Goal: Task Accomplishment & Management: Use online tool/utility

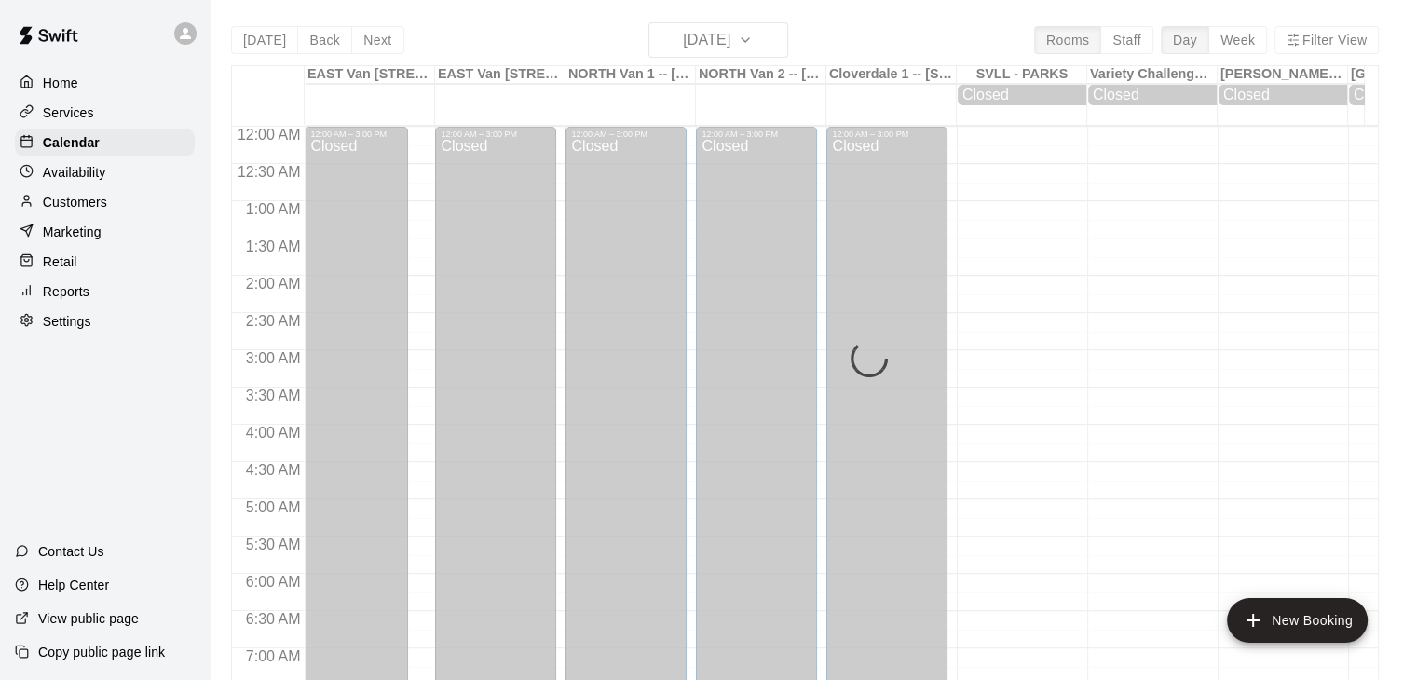
scroll to position [1090, 0]
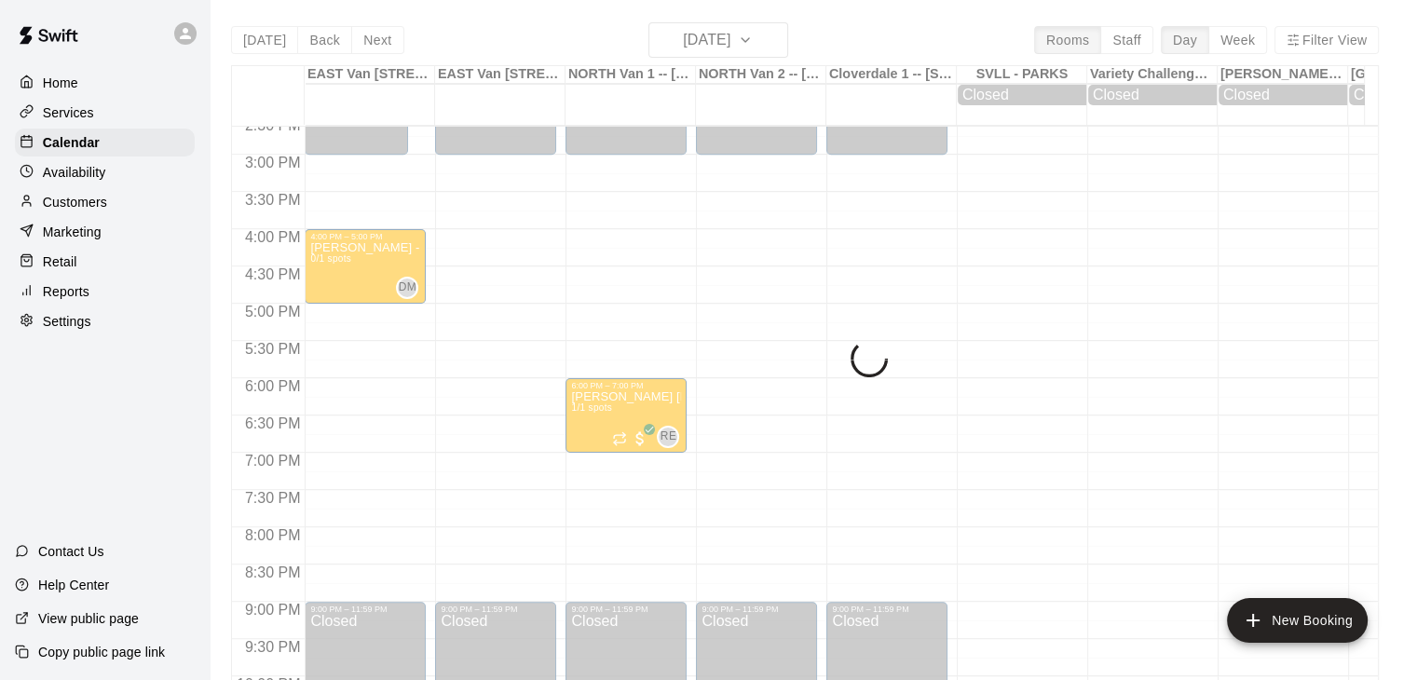
click at [790, 46] on div "[DATE] Back [DATE][DATE] Rooms Staff Day Week Filter View [GEOGRAPHIC_DATA] 1 -…" at bounding box center [805, 362] width 1148 height 680
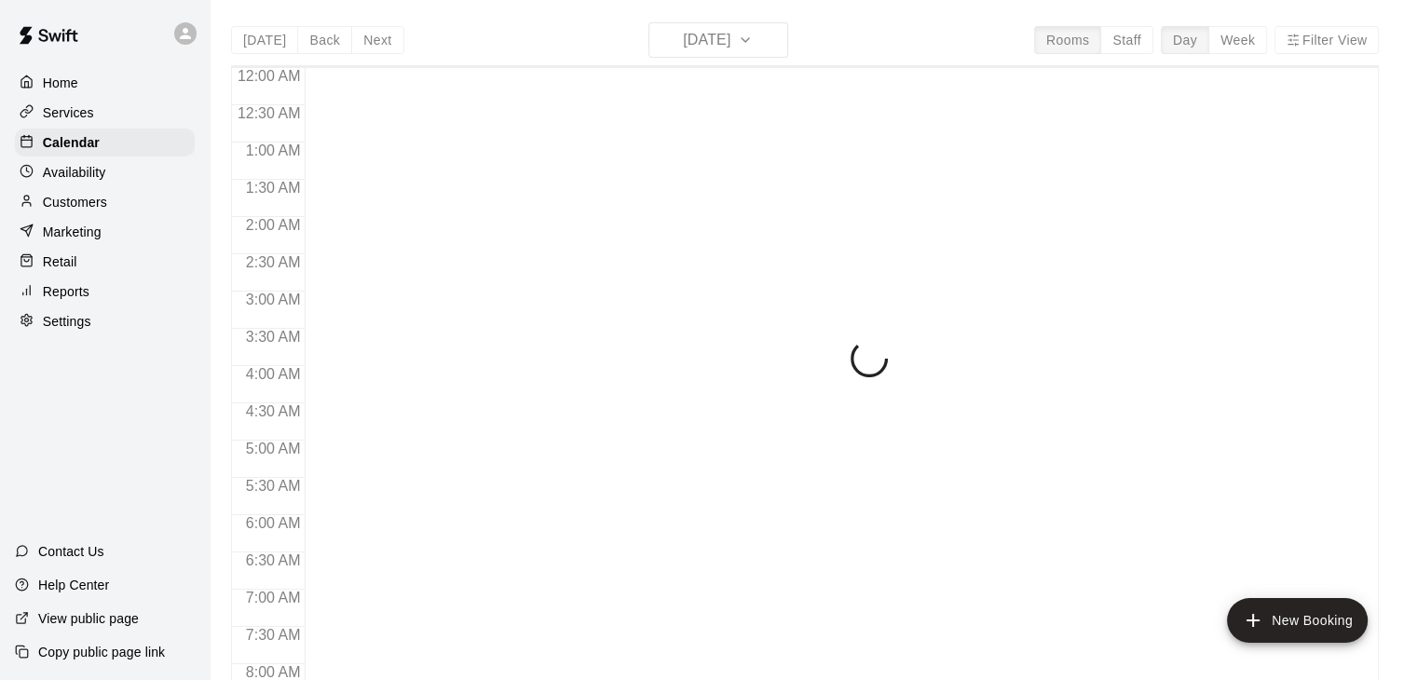
scroll to position [1154, 0]
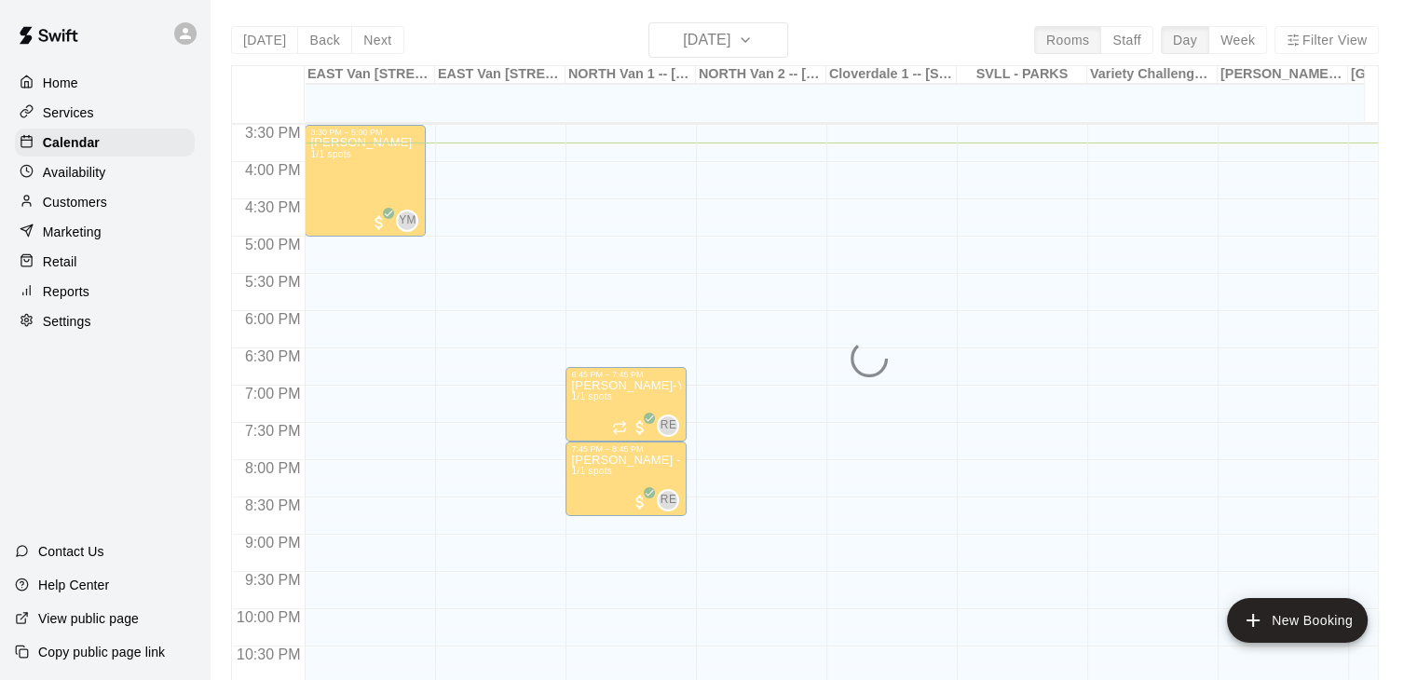
click at [781, 38] on div "[DATE] Back [DATE][DATE] Rooms Staff Day Week Filter View [GEOGRAPHIC_DATA] 1 -…" at bounding box center [805, 362] width 1148 height 680
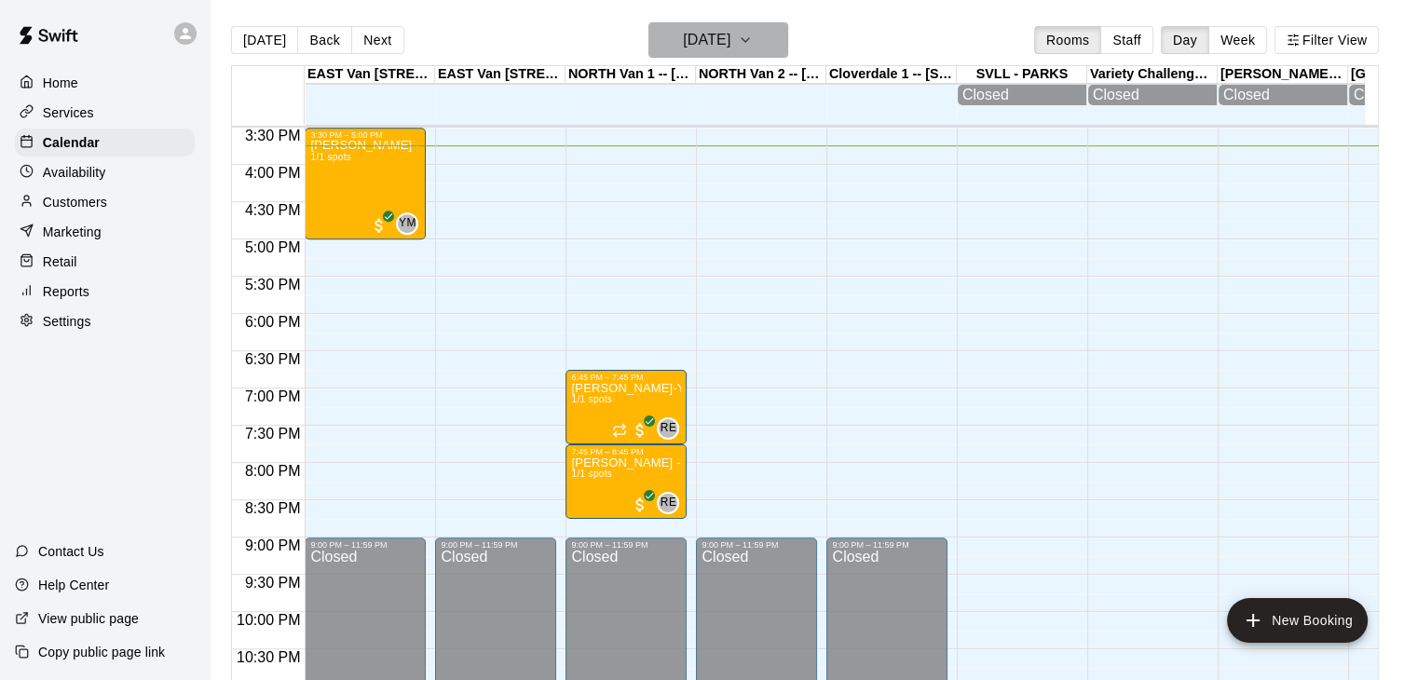
click at [753, 38] on icon "button" at bounding box center [745, 40] width 15 height 22
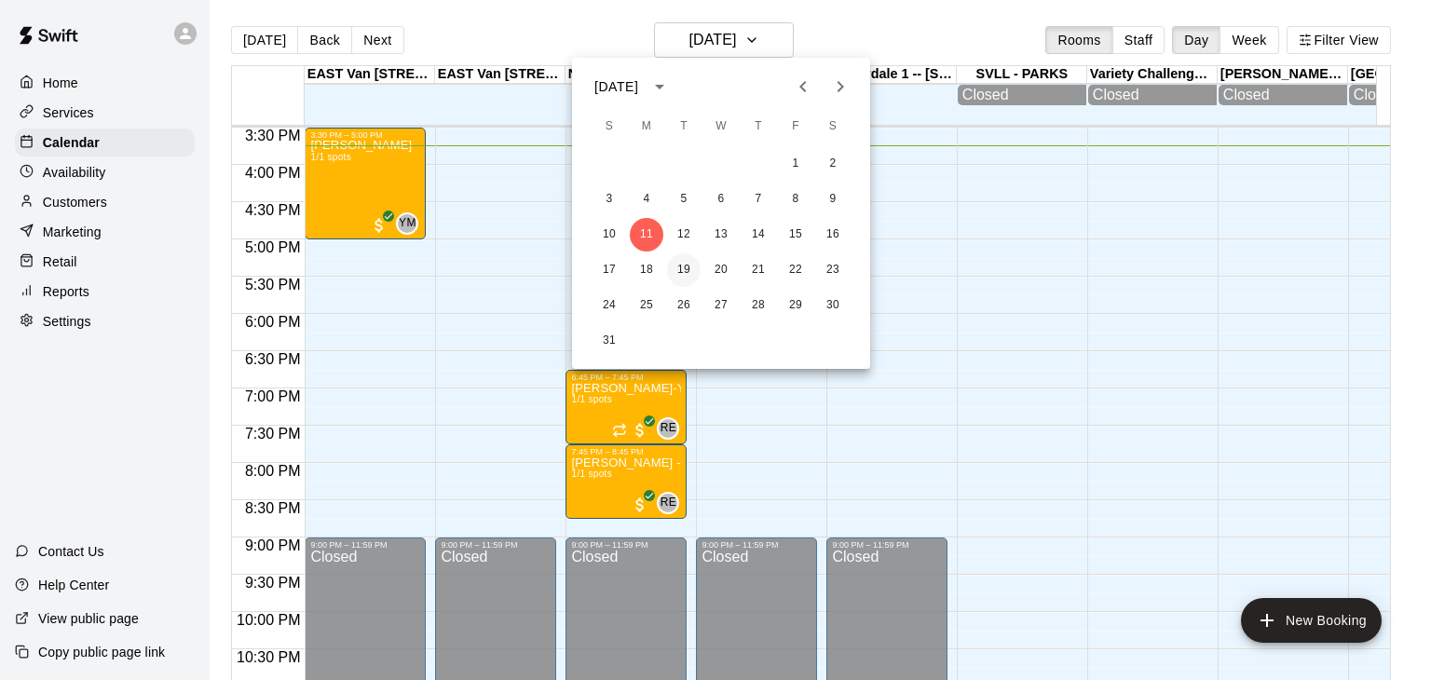
click at [677, 269] on button "19" at bounding box center [684, 270] width 34 height 34
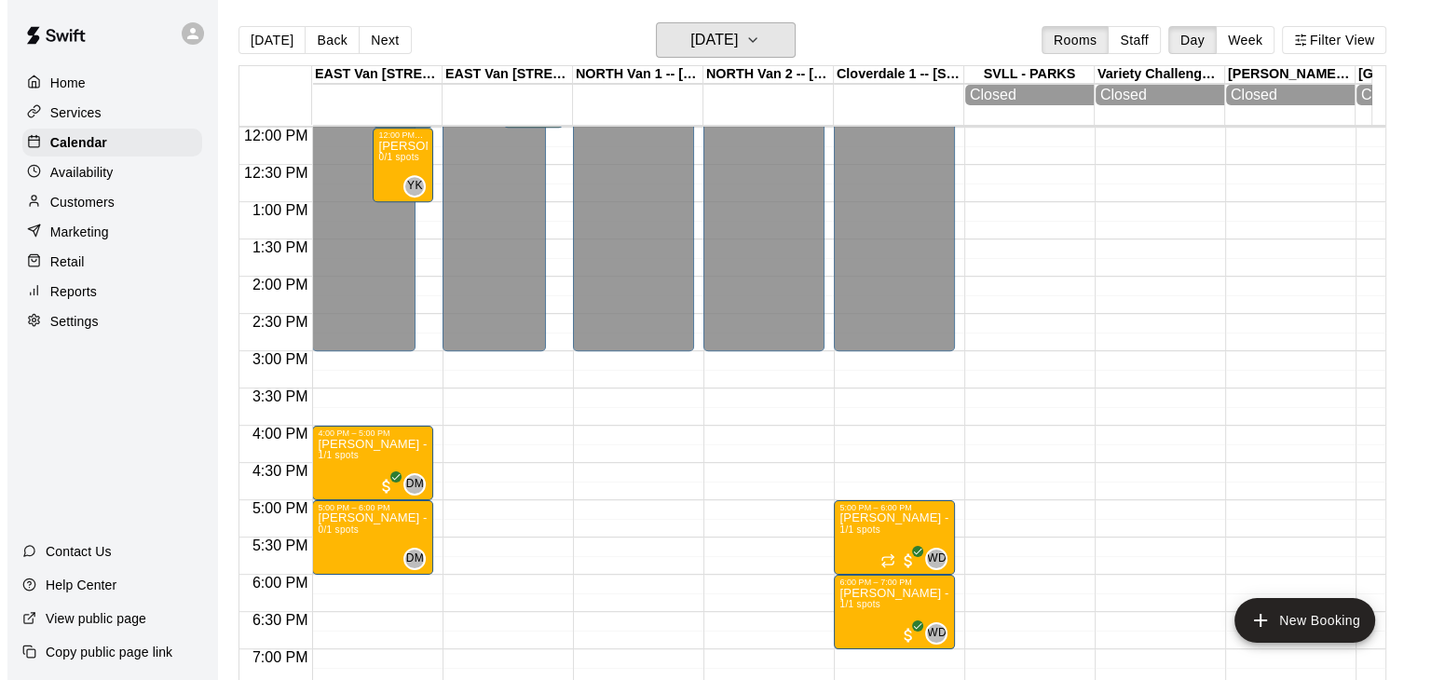
scroll to position [932, 0]
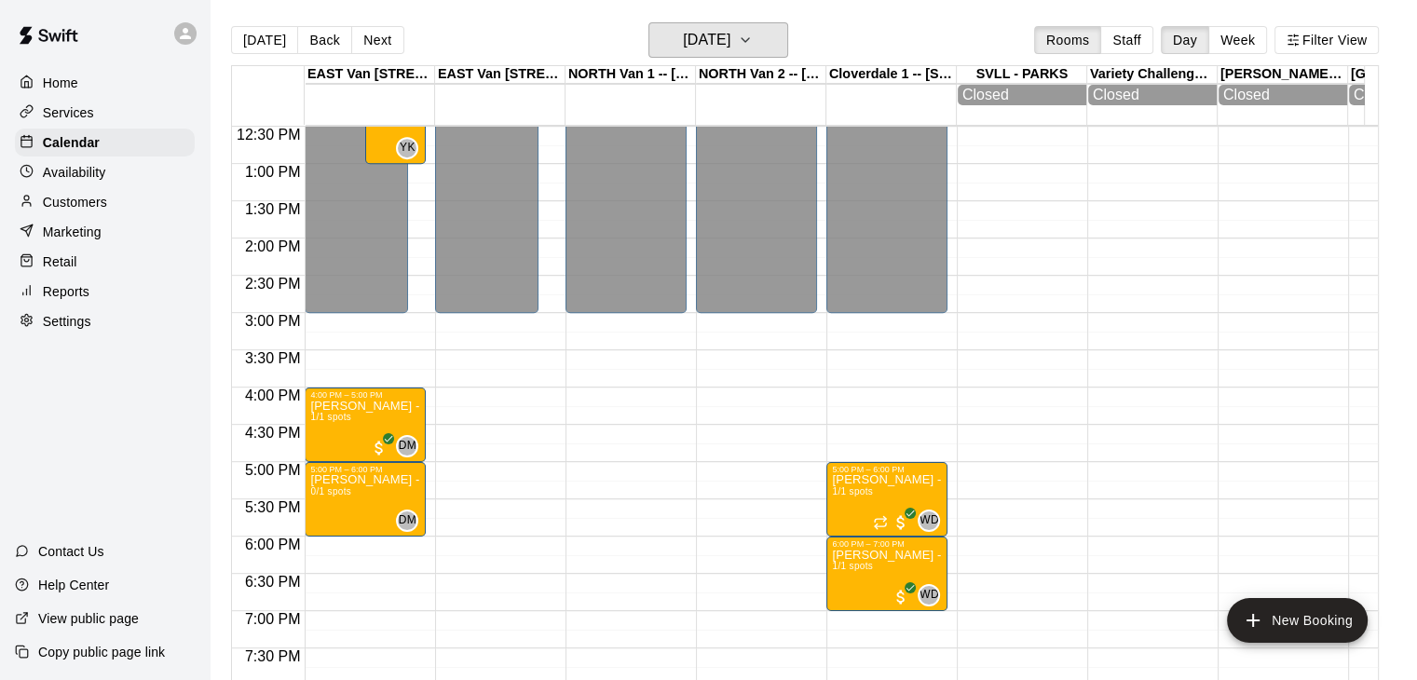
click at [648, 22] on button "Tuesday Aug 19" at bounding box center [718, 39] width 140 height 35
